Goal: Information Seeking & Learning: Check status

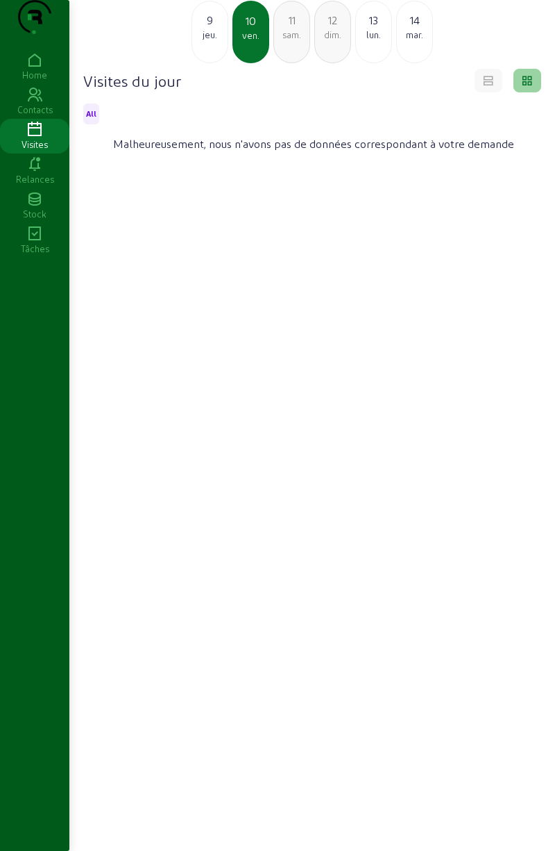
scroll to position [98, 0]
click at [222, 36] on div "jeu." at bounding box center [209, 34] width 35 height 12
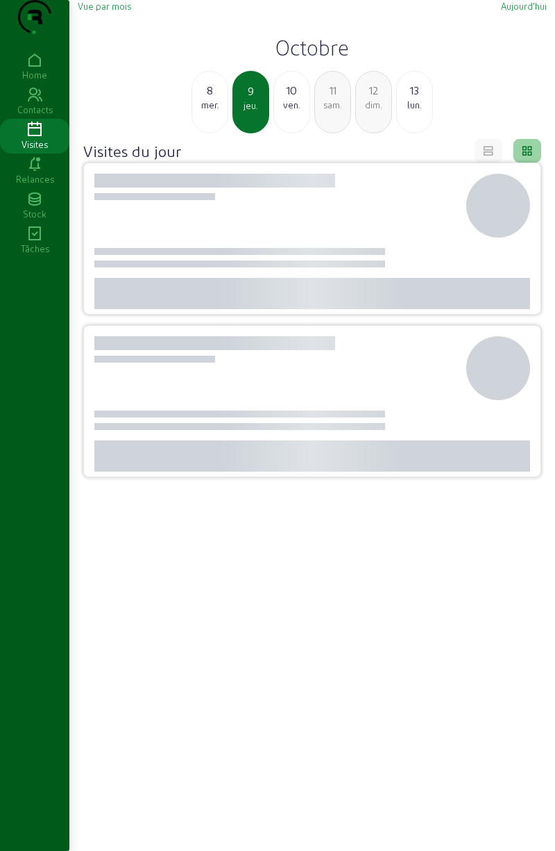
click at [215, 111] on div "mer." at bounding box center [209, 105] width 35 height 12
click at [294, 99] on div "9" at bounding box center [291, 90] width 35 height 17
click at [224, 99] on div "8" at bounding box center [209, 90] width 35 height 17
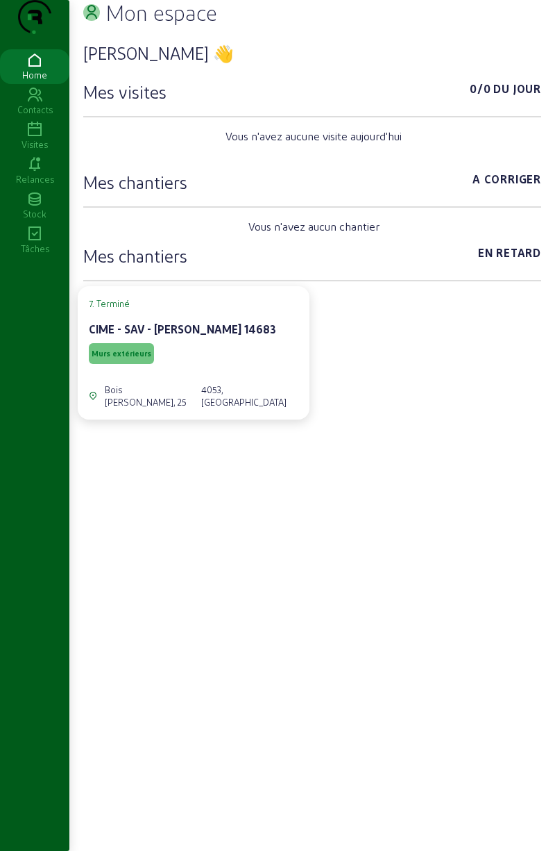
click at [35, 138] on icon at bounding box center [34, 130] width 69 height 17
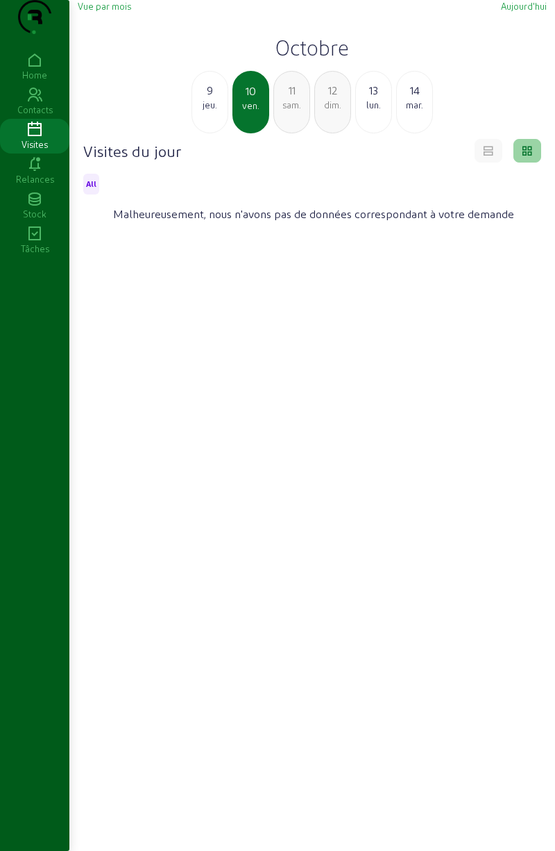
click at [215, 111] on div "jeu." at bounding box center [209, 105] width 35 height 12
click at [204, 111] on div "mer." at bounding box center [209, 105] width 35 height 12
click at [216, 111] on div "mar." at bounding box center [209, 105] width 35 height 12
click at [212, 111] on div "lun." at bounding box center [209, 105] width 35 height 12
click at [211, 111] on div "dim." at bounding box center [209, 105] width 35 height 12
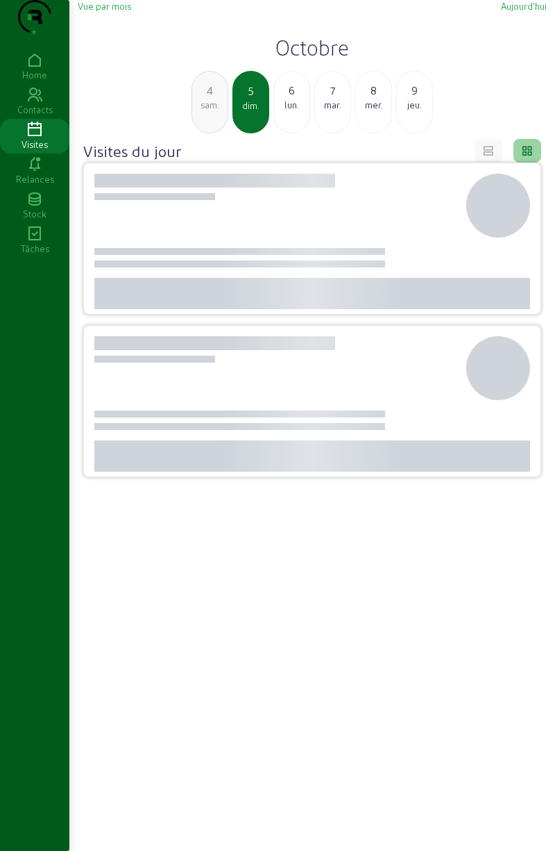
click at [214, 111] on div "sam." at bounding box center [209, 105] width 35 height 12
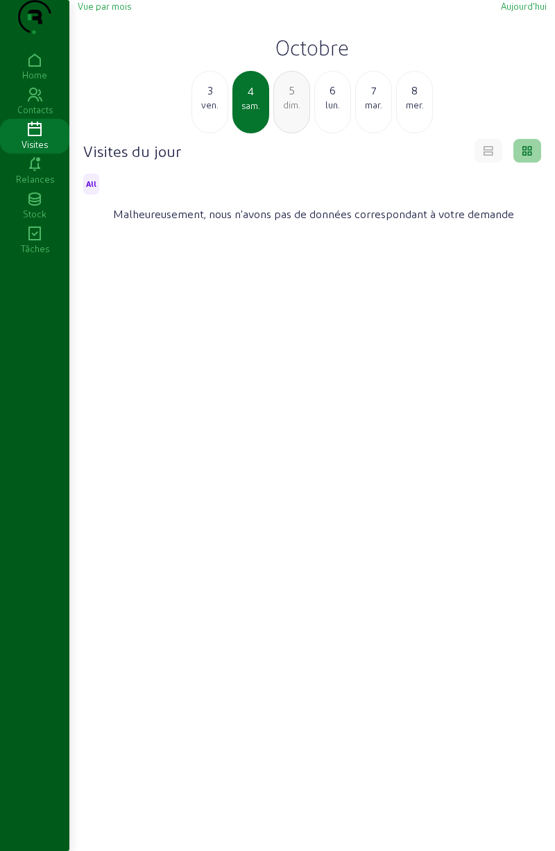
click at [211, 111] on div "ven." at bounding box center [209, 105] width 35 height 12
click at [214, 111] on div "jeu." at bounding box center [209, 105] width 35 height 12
click at [214, 133] on div "1 mer." at bounding box center [210, 102] width 37 height 62
click at [211, 111] on div "mar." at bounding box center [209, 105] width 35 height 12
click at [214, 111] on div "lun." at bounding box center [209, 105] width 35 height 12
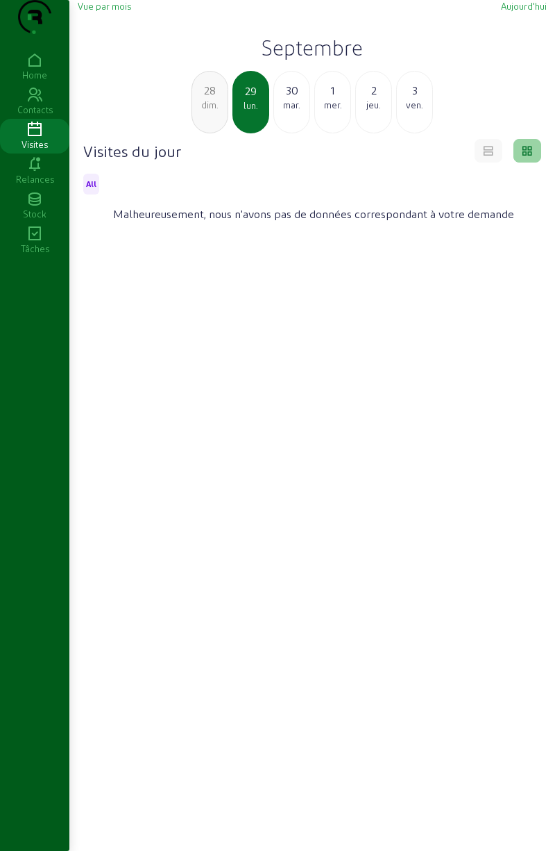
click at [214, 111] on div "dim." at bounding box center [209, 105] width 35 height 12
click at [214, 111] on div "sam." at bounding box center [209, 105] width 35 height 12
click at [212, 111] on div "ven." at bounding box center [209, 105] width 35 height 12
click at [215, 111] on div "jeu." at bounding box center [209, 105] width 35 height 12
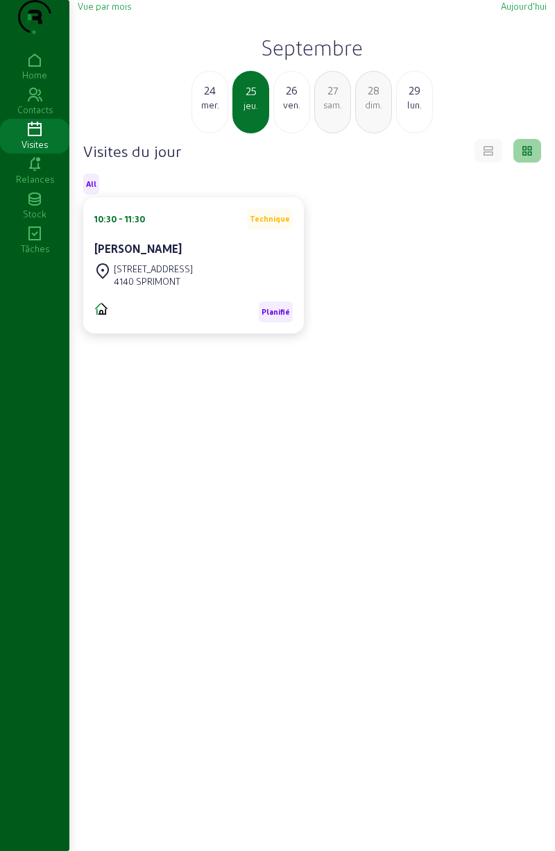
click at [217, 111] on div "mer." at bounding box center [209, 105] width 35 height 12
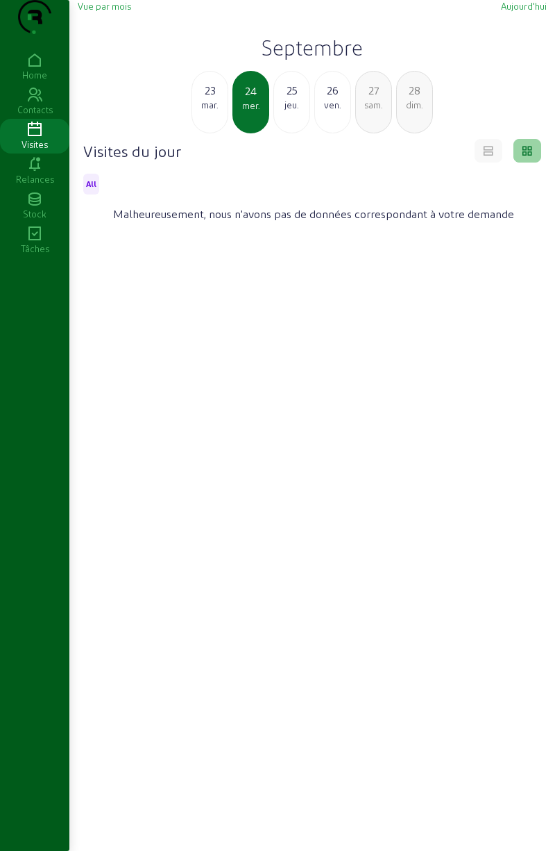
click at [212, 111] on div "mar." at bounding box center [209, 105] width 35 height 12
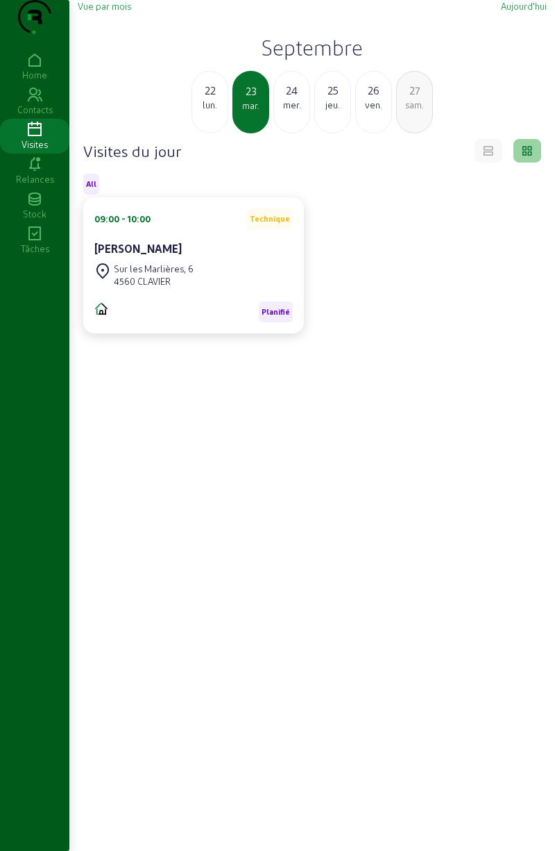
click at [214, 111] on div "lun." at bounding box center [209, 105] width 35 height 12
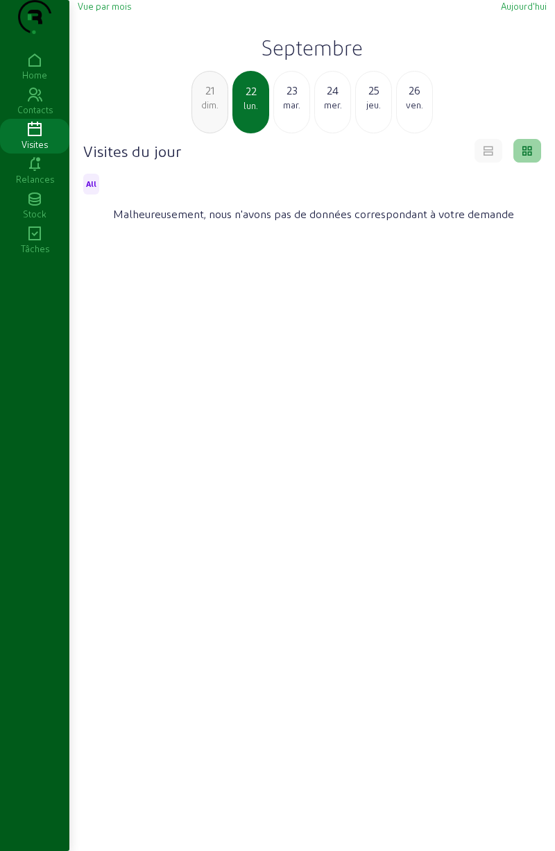
click at [215, 111] on div "dim." at bounding box center [209, 105] width 35 height 12
click at [214, 111] on div "sam." at bounding box center [209, 105] width 35 height 12
click at [209, 111] on div "ven." at bounding box center [209, 105] width 35 height 12
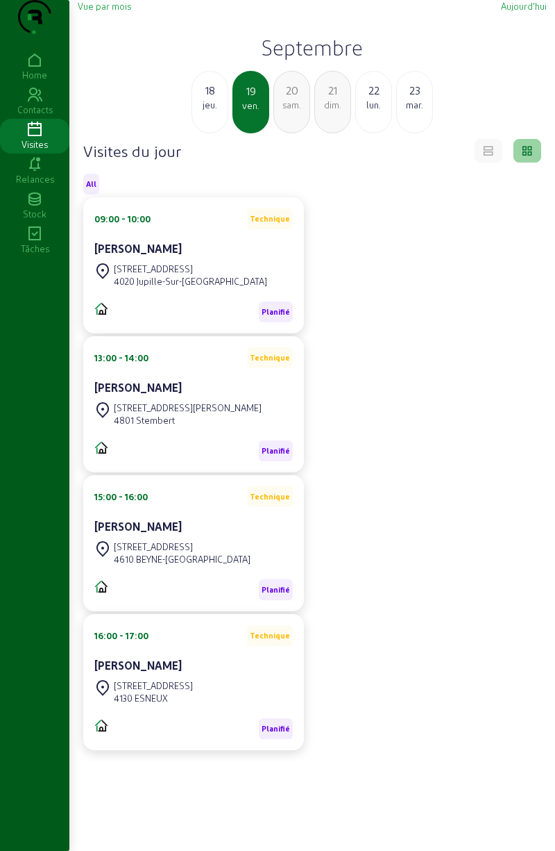
click at [210, 111] on div "jeu." at bounding box center [209, 105] width 35 height 12
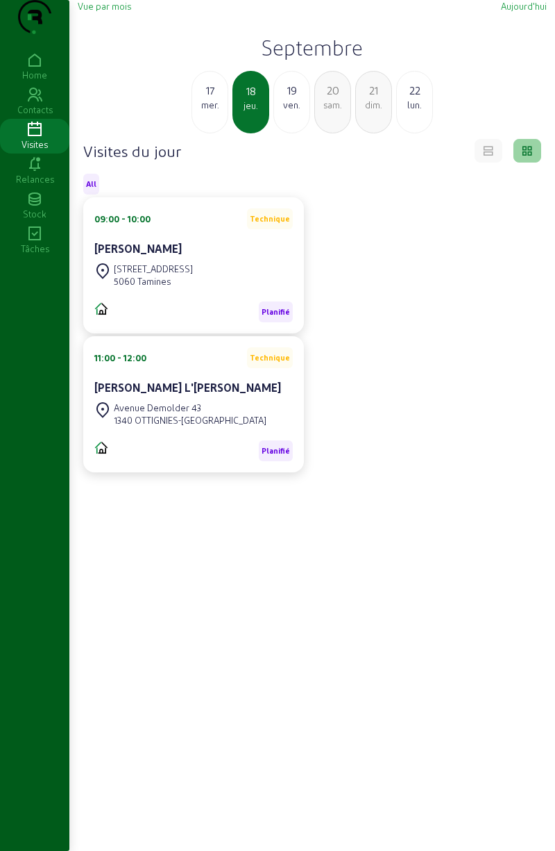
click at [212, 111] on div "mer." at bounding box center [209, 105] width 35 height 12
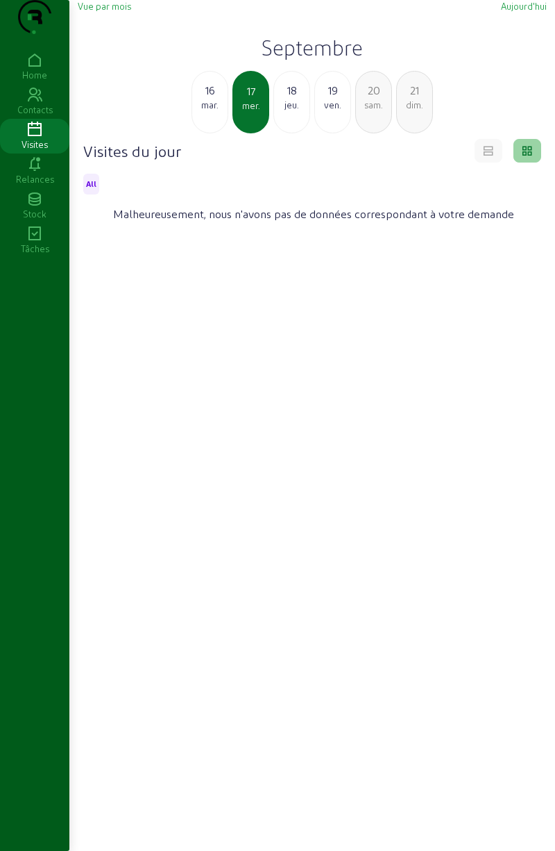
click at [210, 111] on div "mar." at bounding box center [209, 105] width 35 height 12
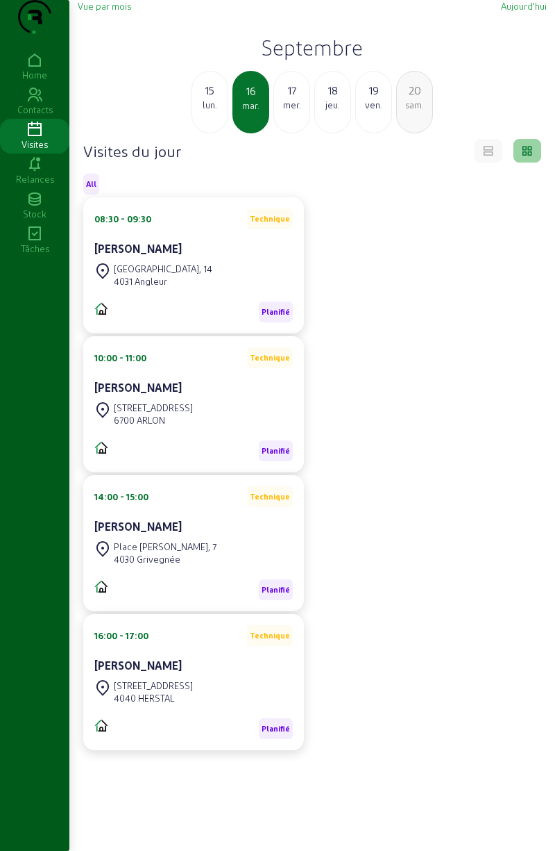
click at [211, 111] on div "lun." at bounding box center [209, 105] width 35 height 12
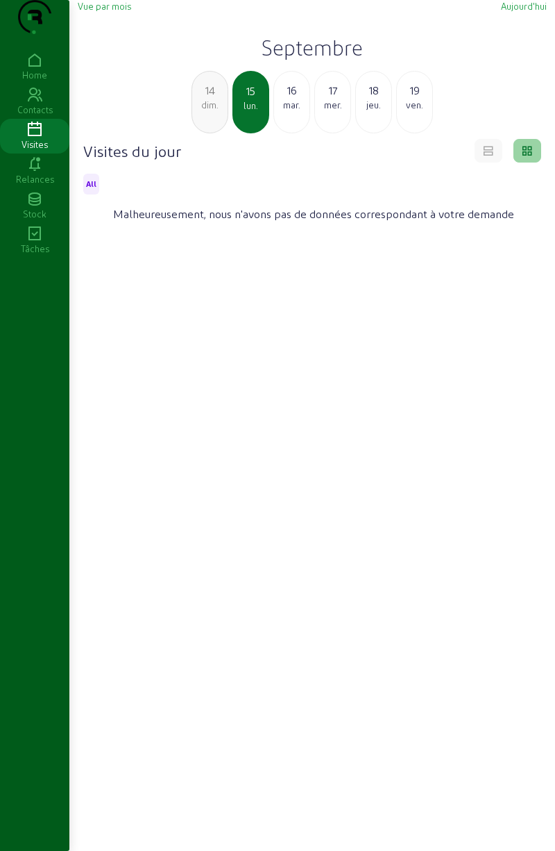
click at [210, 99] on div "14" at bounding box center [209, 90] width 35 height 17
click at [210, 111] on div "sam." at bounding box center [209, 105] width 35 height 12
click at [206, 111] on div "ven." at bounding box center [209, 105] width 35 height 12
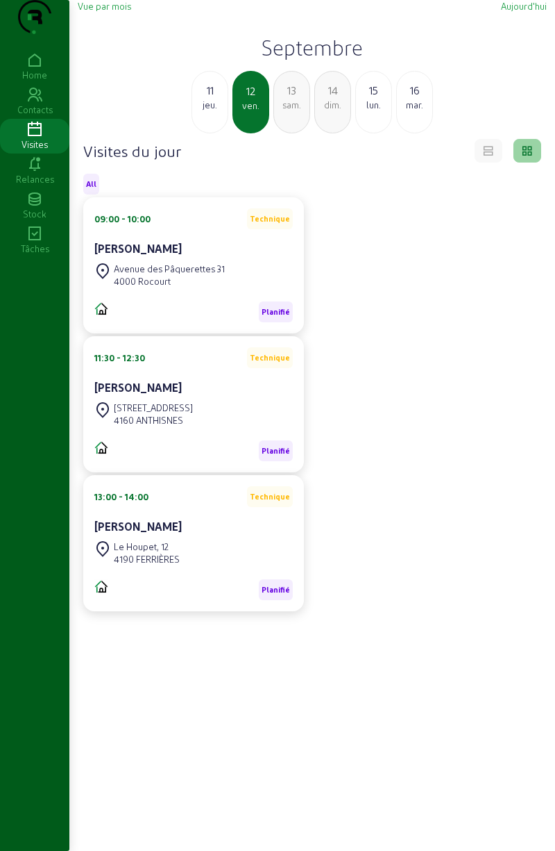
click at [210, 111] on div "jeu." at bounding box center [209, 105] width 35 height 12
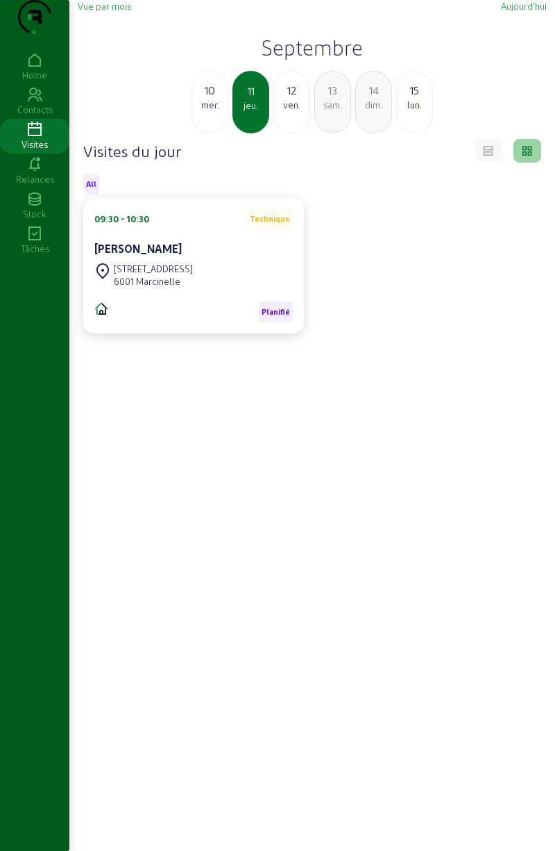
click at [211, 111] on div "mer." at bounding box center [209, 105] width 35 height 12
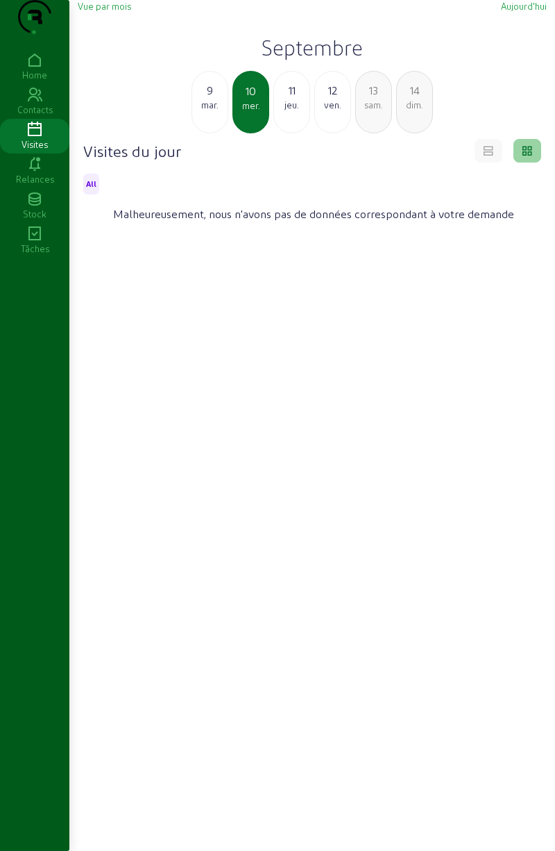
click at [207, 111] on div "mar." at bounding box center [209, 105] width 35 height 12
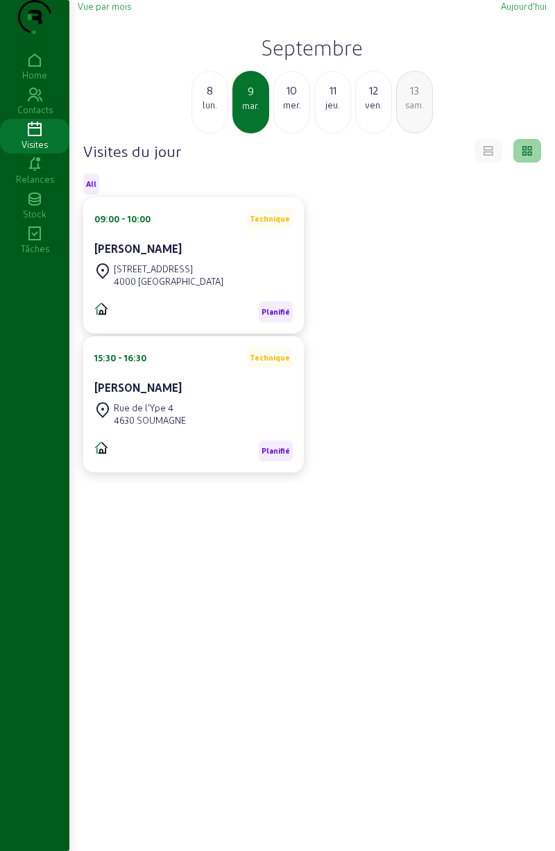
click at [209, 111] on div "lun." at bounding box center [209, 105] width 35 height 12
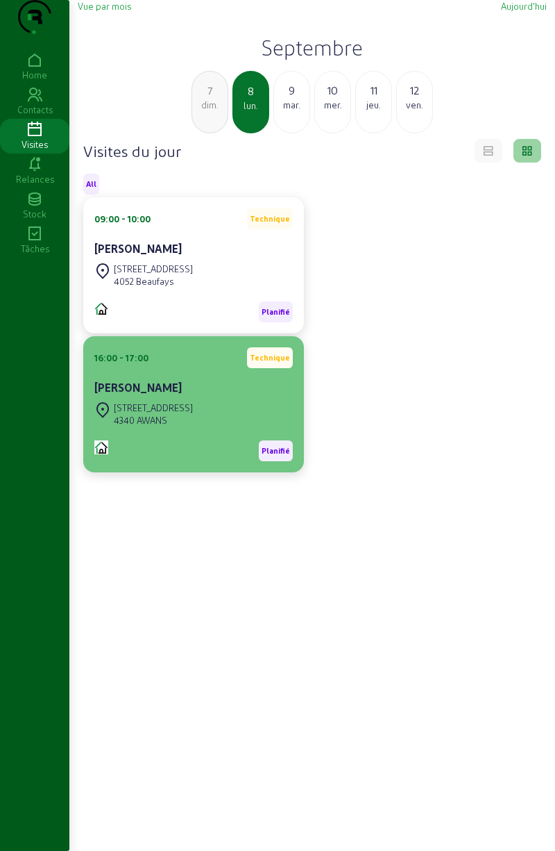
click at [182, 394] on cam-card-title "Jean-Pierre Prosman" at bounding box center [137, 387] width 87 height 13
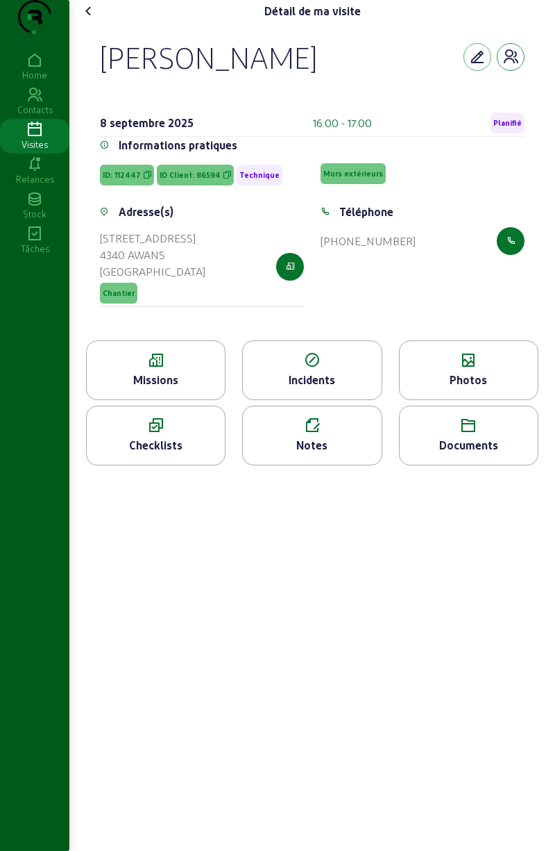
click at [511, 65] on icon "button" at bounding box center [511, 57] width 17 height 17
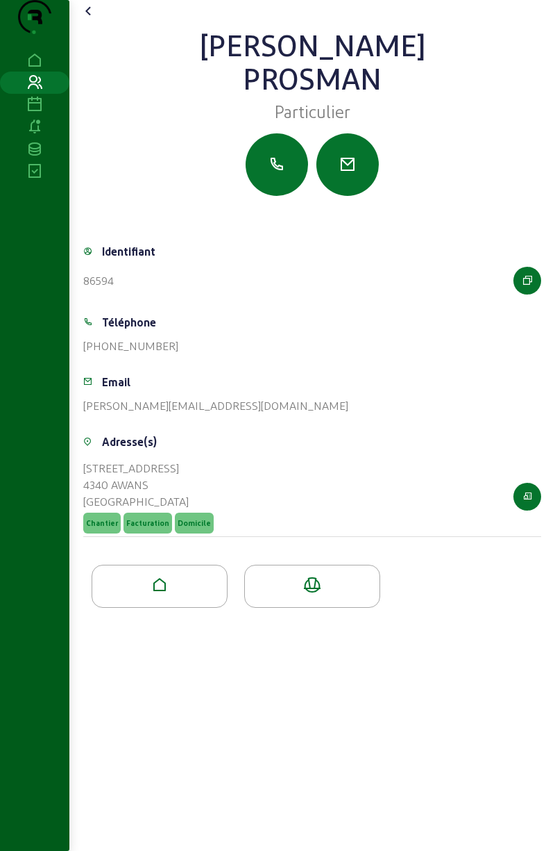
click at [165, 593] on icon at bounding box center [159, 584] width 135 height 17
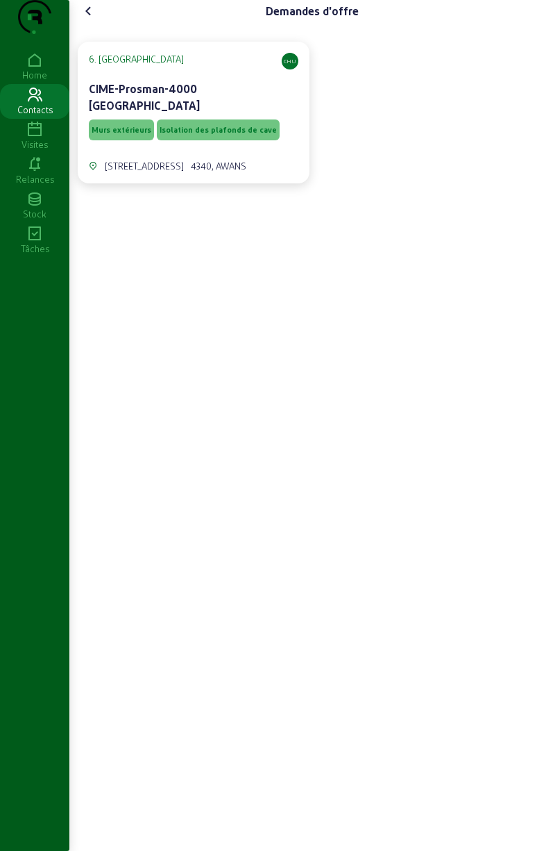
click at [171, 140] on span "Isolation des plafonds de cave" at bounding box center [218, 129] width 123 height 21
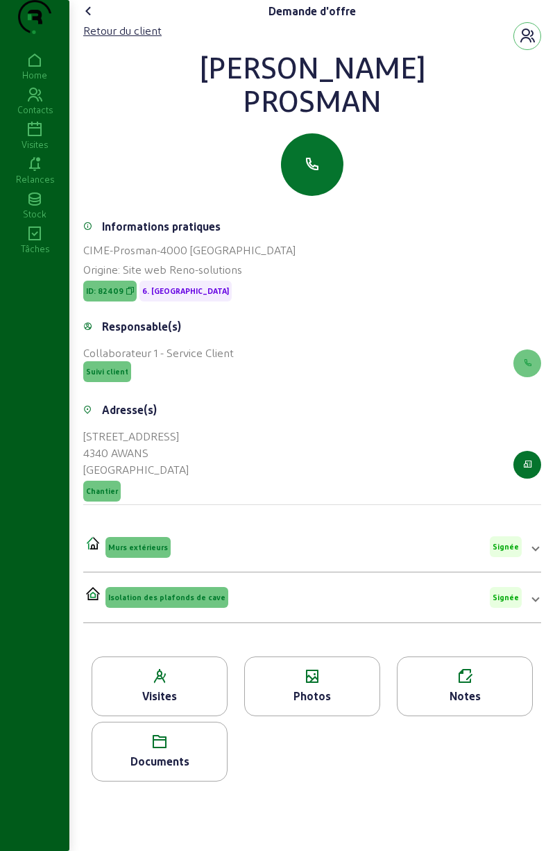
click at [162, 769] on div "Documents" at bounding box center [159, 761] width 135 height 17
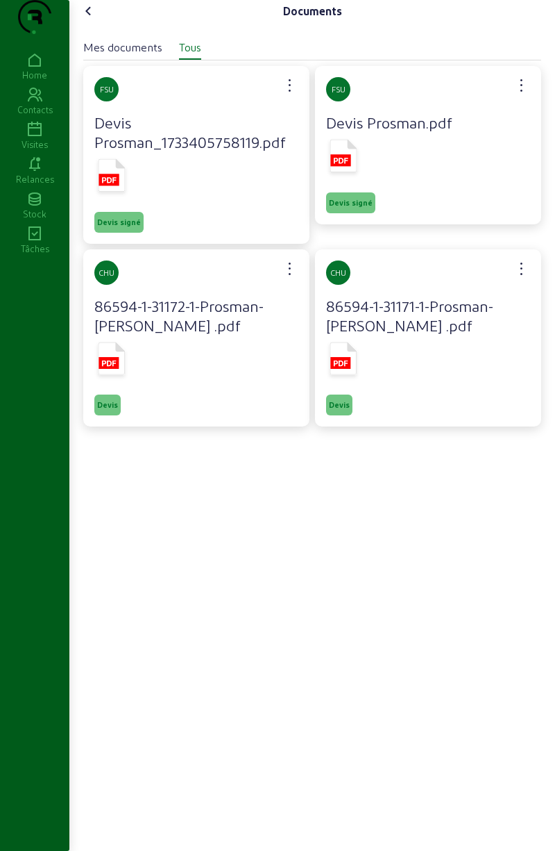
click at [126, 227] on span "Devis signé" at bounding box center [119, 222] width 44 height 10
click at [116, 198] on icon at bounding box center [111, 177] width 35 height 41
click at [351, 213] on span "Devis signé" at bounding box center [350, 202] width 49 height 21
click at [351, 172] on icon at bounding box center [344, 156] width 27 height 33
click at [100, 22] on cam-font-icon at bounding box center [89, 11] width 22 height 22
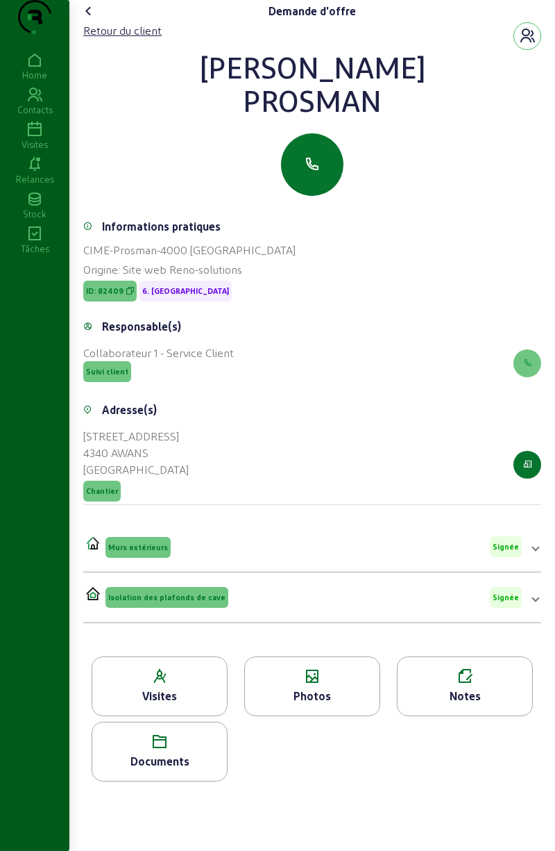
click at [94, 22] on cam-font-icon at bounding box center [89, 11] width 22 height 22
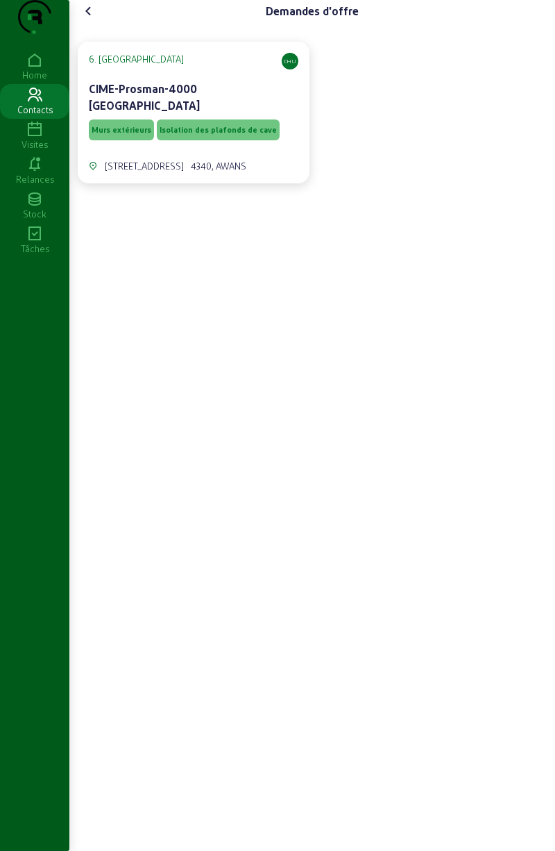
click at [94, 19] on icon at bounding box center [89, 11] width 17 height 17
